Goal: Information Seeking & Learning: Learn about a topic

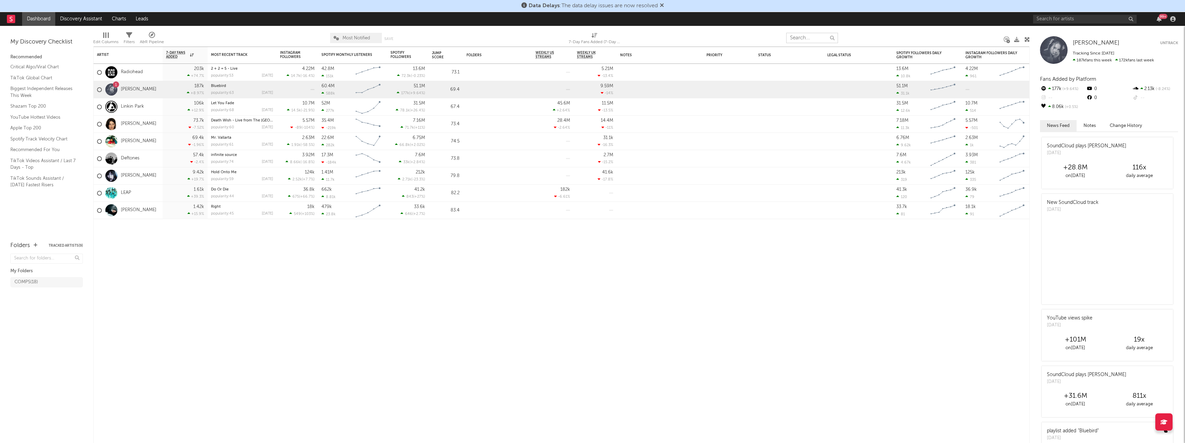
click at [796, 40] on input "text" at bounding box center [812, 38] width 52 height 10
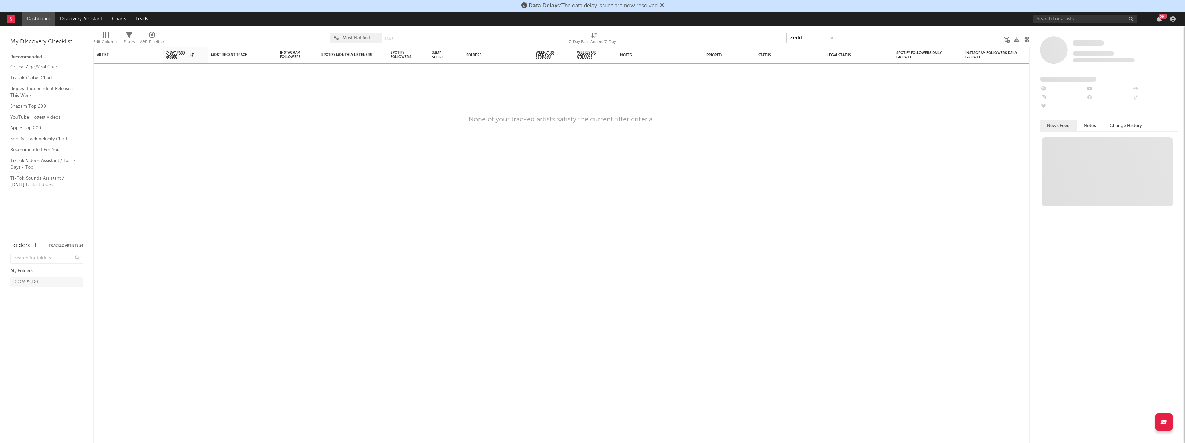
type input "Zedd"
drag, startPoint x: 39, startPoint y: 16, endPoint x: 49, endPoint y: 16, distance: 9.7
click at [39, 16] on link "Dashboard" at bounding box center [38, 19] width 33 height 14
click at [1062, 17] on input "text" at bounding box center [1085, 19] width 104 height 9
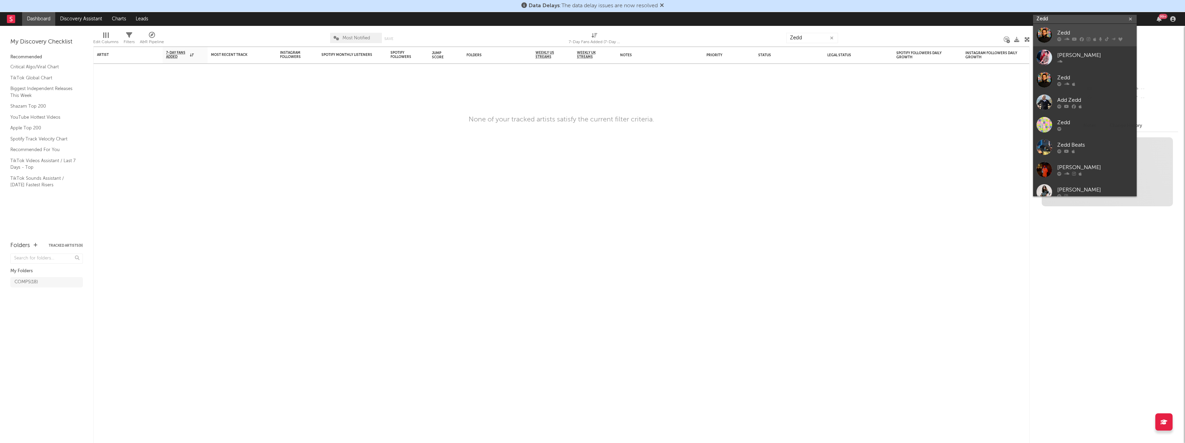
type input "Zedd"
click at [1064, 30] on div "Zedd" at bounding box center [1095, 33] width 76 height 8
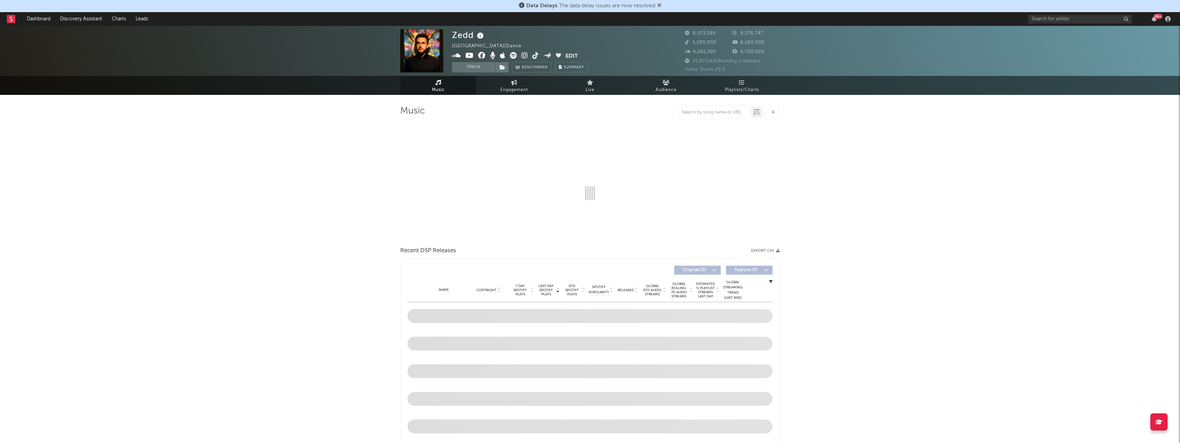
select select "6m"
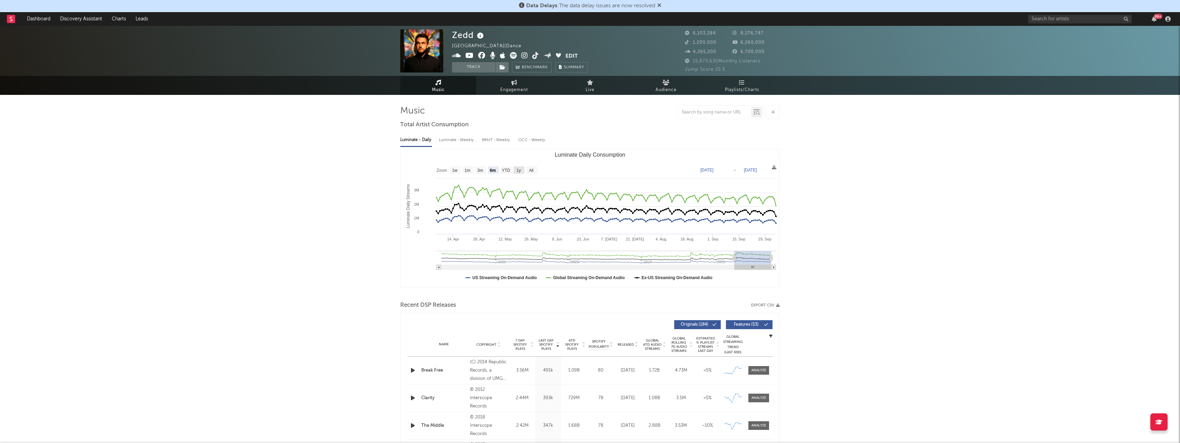
click at [524, 170] on rect "Luminate Daily Consumption" at bounding box center [519, 170] width 11 height 8
select select "1y"
type input "2024-10-05"
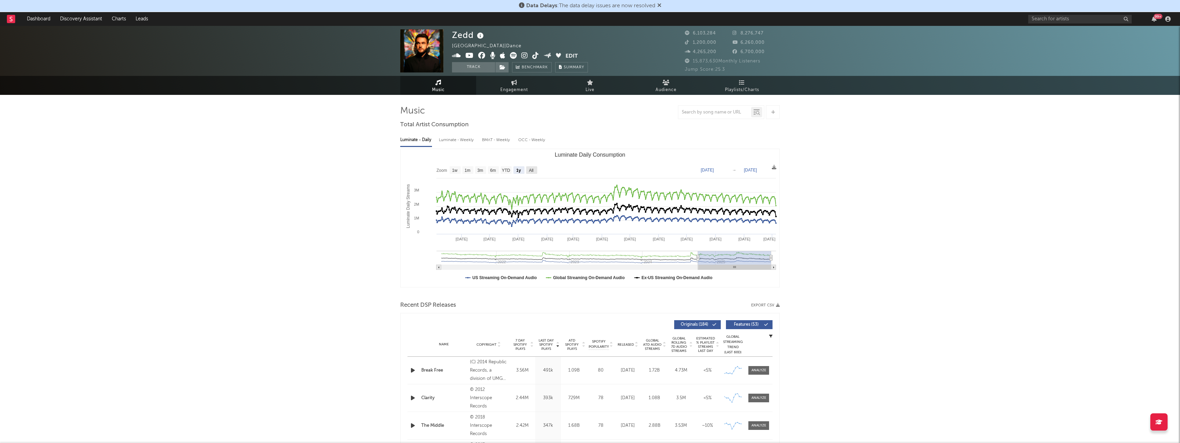
click at [529, 170] on text "All" at bounding box center [531, 170] width 4 height 5
select select "All"
type input "2021-03-31"
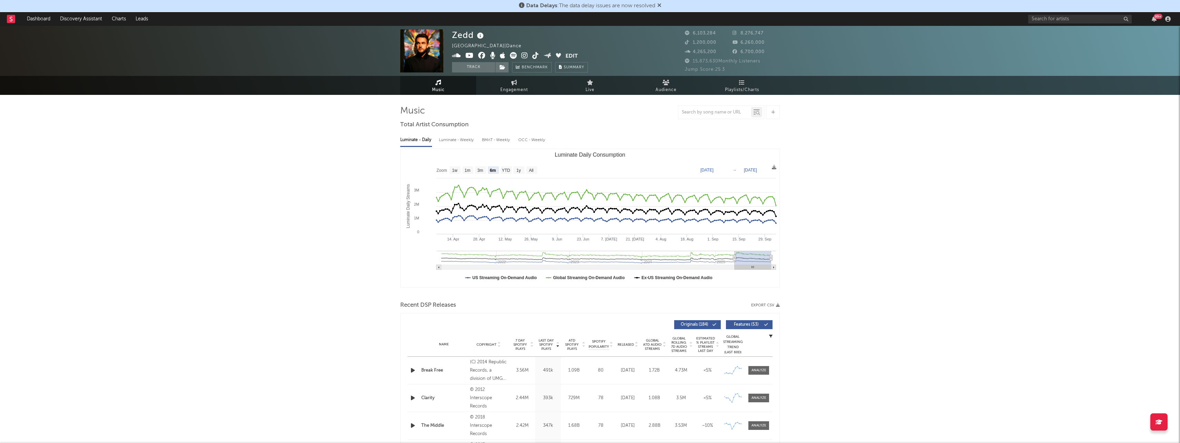
select select "6m"
